Goal: Entertainment & Leisure: Consume media (video, audio)

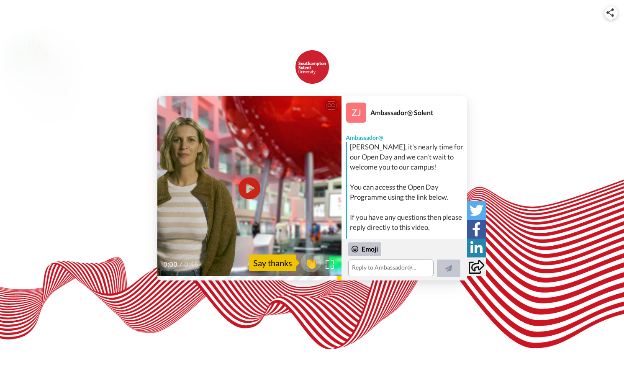
click at [249, 189] on icon "Play/Pause" at bounding box center [249, 189] width 22 height 40
click at [255, 196] on icon at bounding box center [249, 189] width 22 height 22
click at [249, 186] on icon "Play/Pause" at bounding box center [249, 189] width 22 height 40
click at [250, 192] on icon at bounding box center [249, 189] width 22 height 22
click at [314, 262] on span "👏" at bounding box center [311, 263] width 26 height 17
